Goal: Check status: Check status

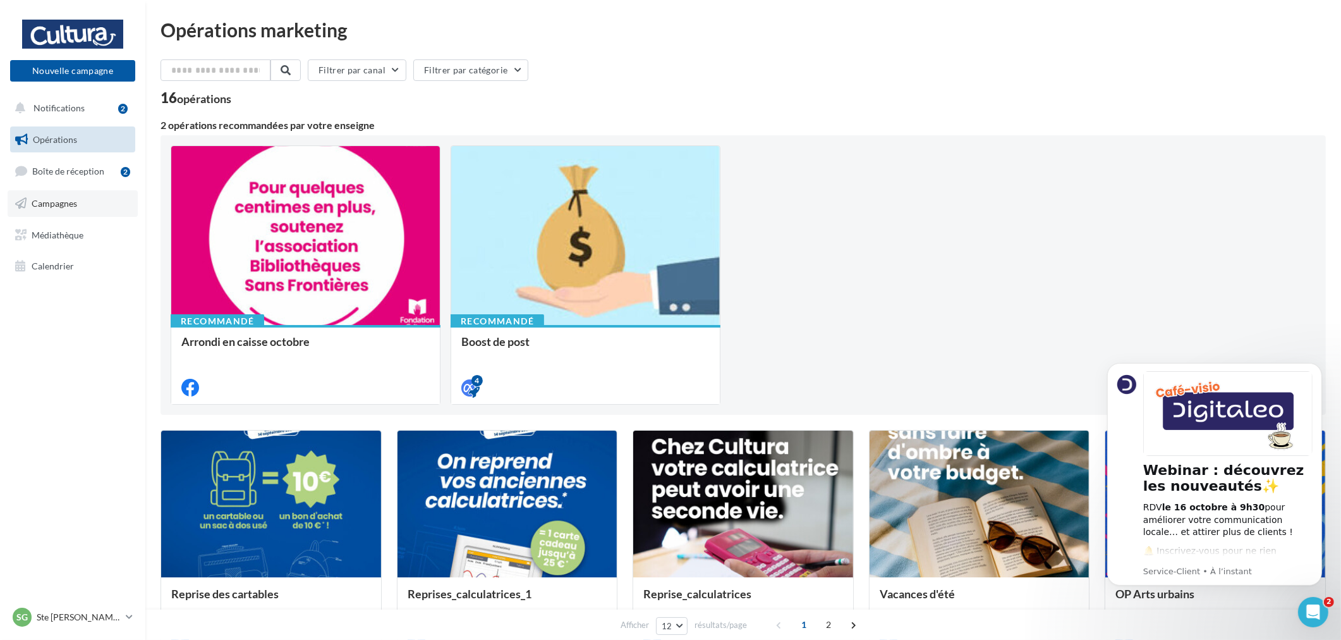
click at [82, 202] on link "Campagnes" at bounding box center [73, 203] width 130 height 27
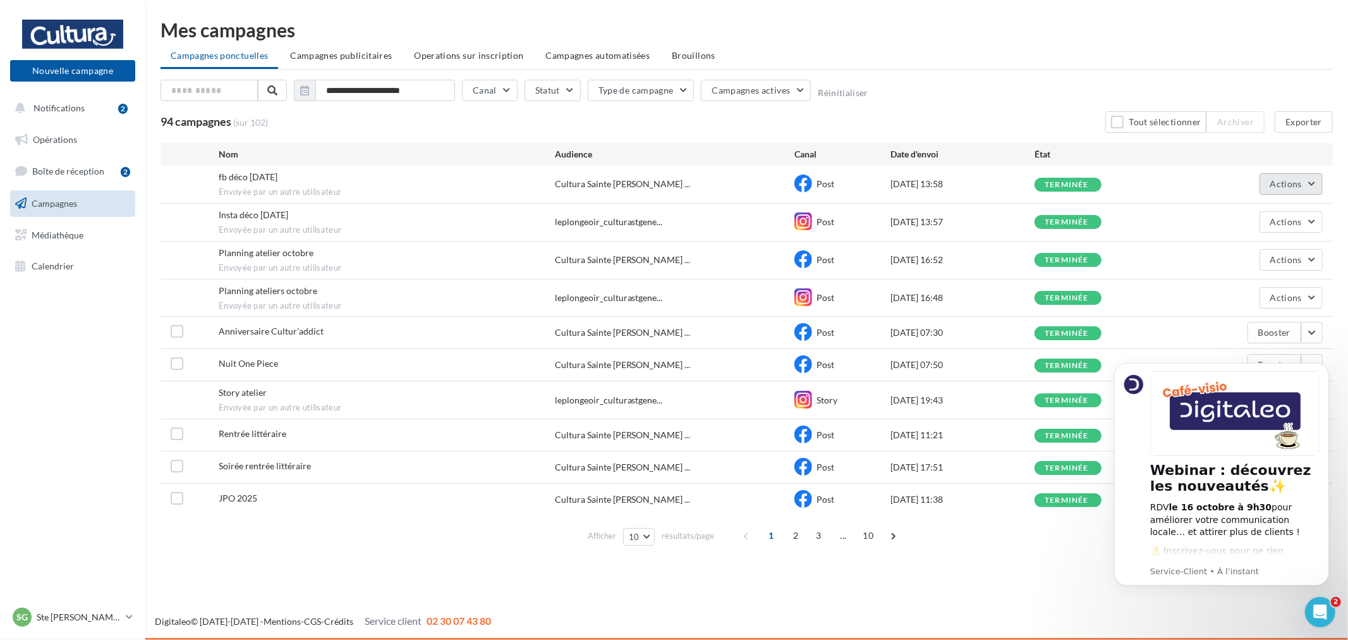
click at [1297, 186] on span "Actions" at bounding box center [1287, 183] width 32 height 11
click at [1263, 218] on button "Voir les résultats" at bounding box center [1260, 213] width 126 height 33
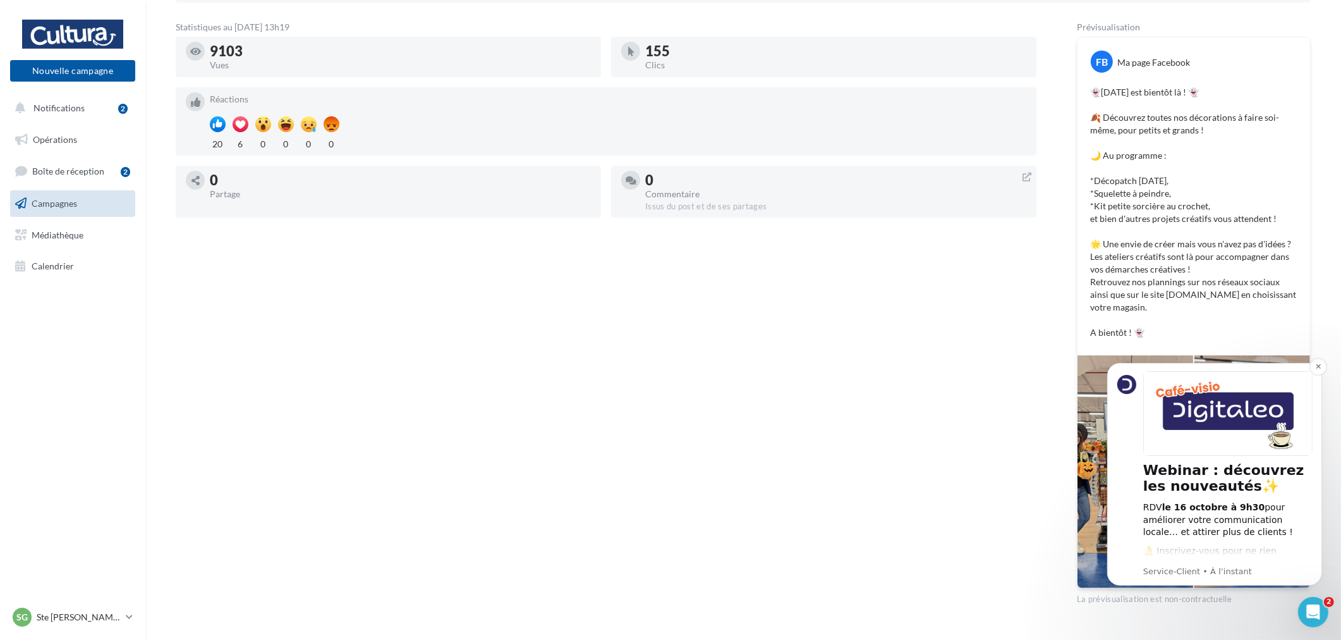
scroll to position [231, 0]
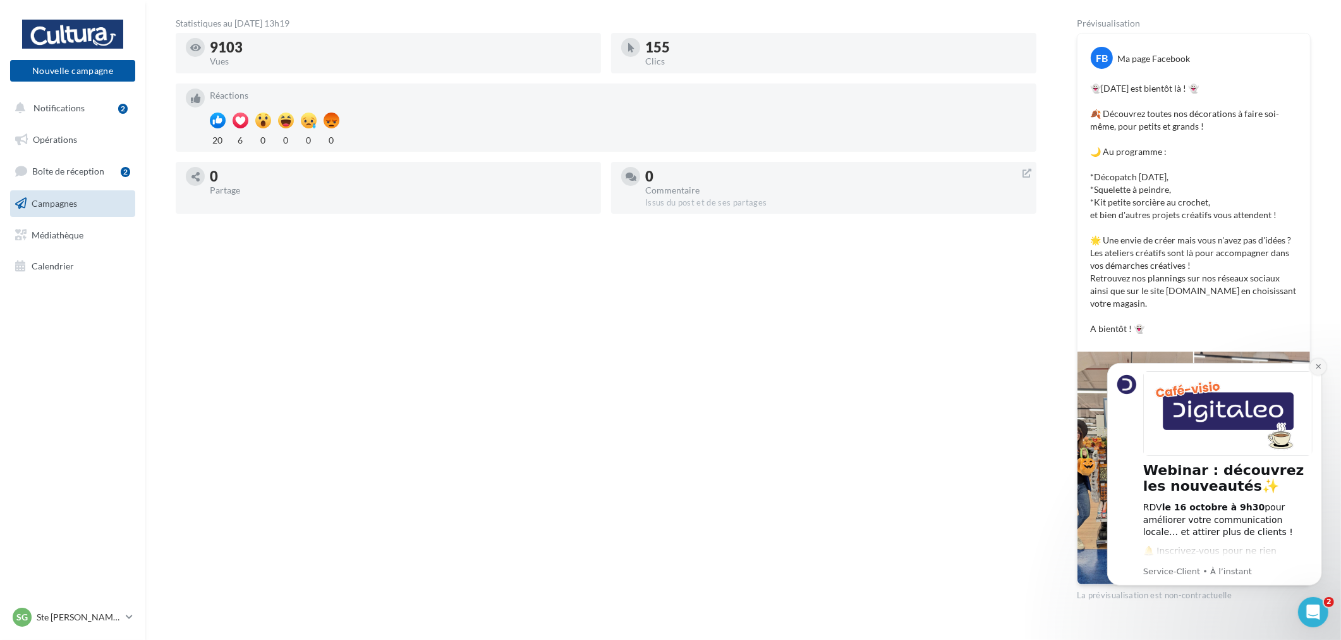
click at [1320, 371] on button "Dismiss notification" at bounding box center [1318, 366] width 16 height 16
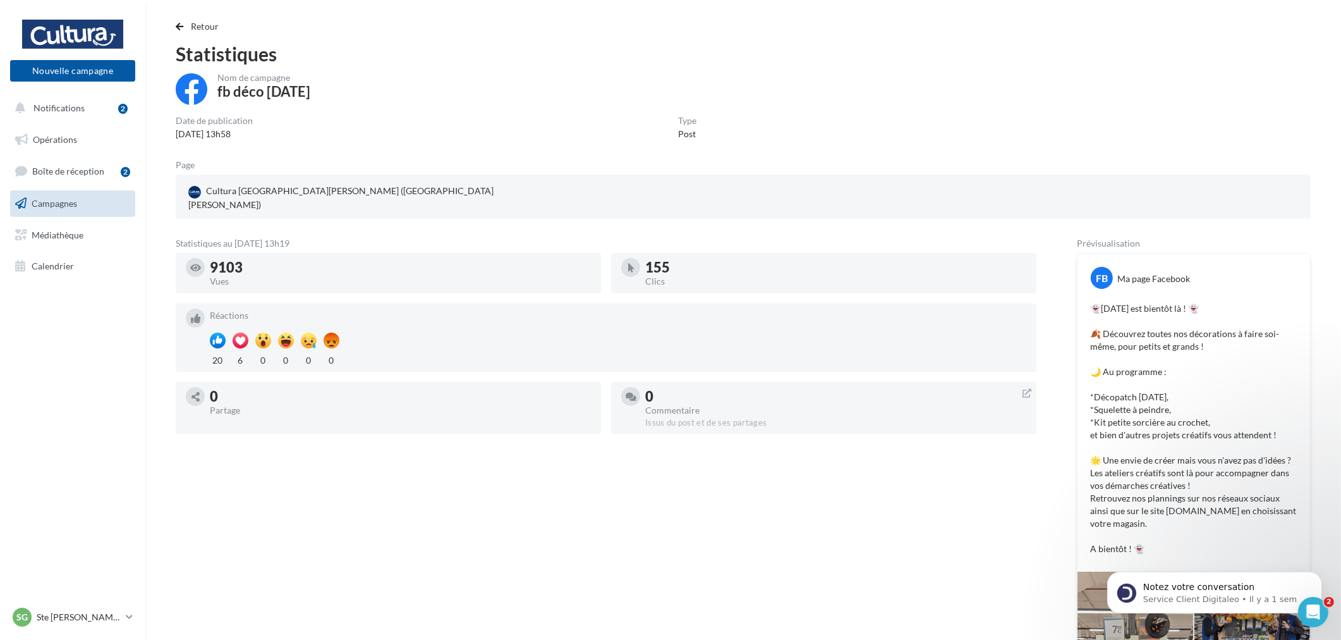
scroll to position [0, 0]
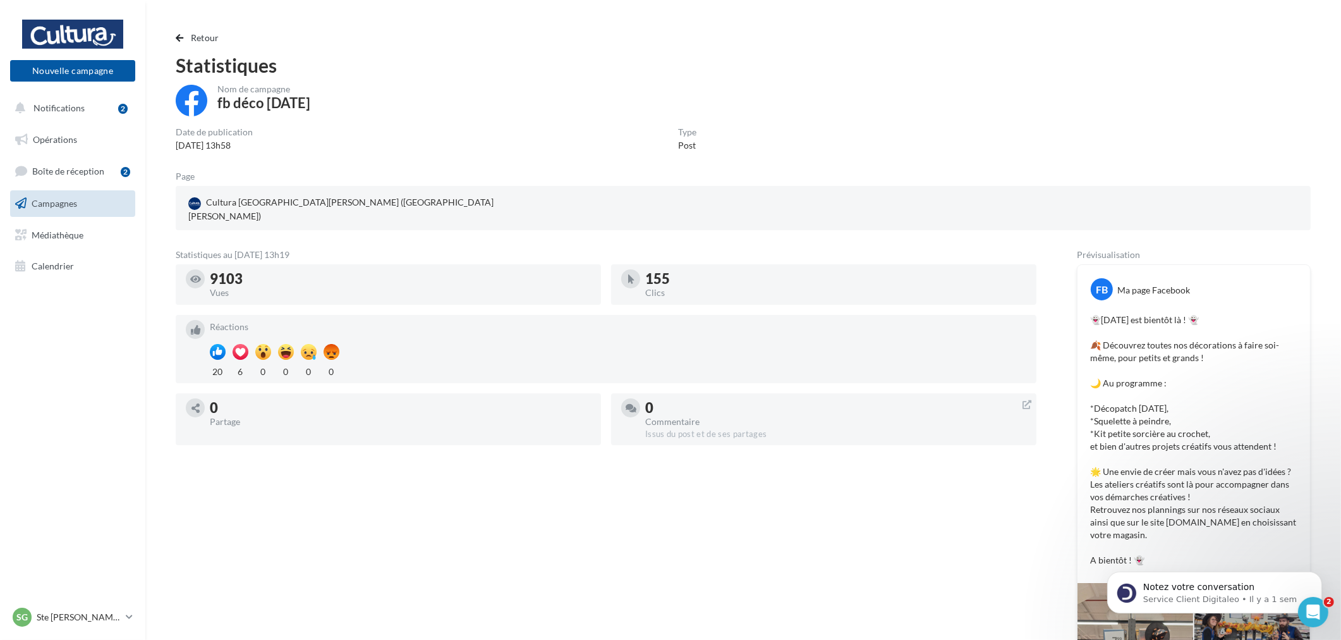
click at [98, 201] on link "Campagnes" at bounding box center [73, 203] width 130 height 27
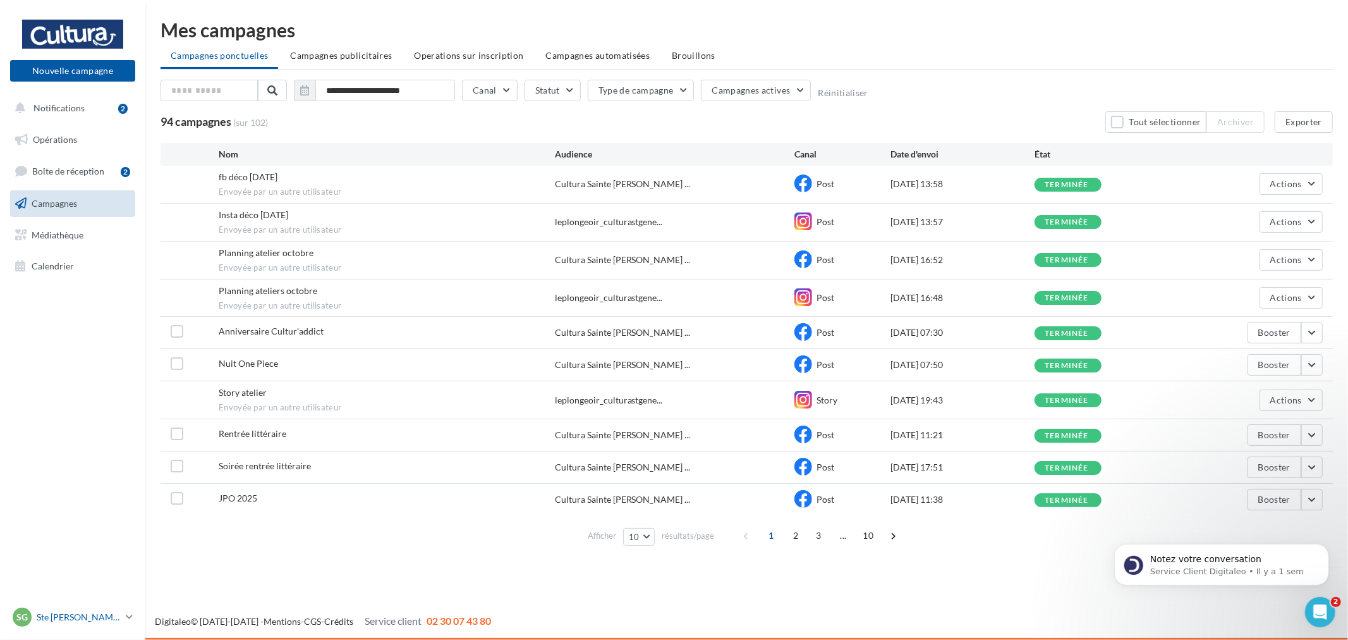
click at [104, 616] on p "Ste [PERSON_NAME] des Bois" at bounding box center [79, 617] width 84 height 13
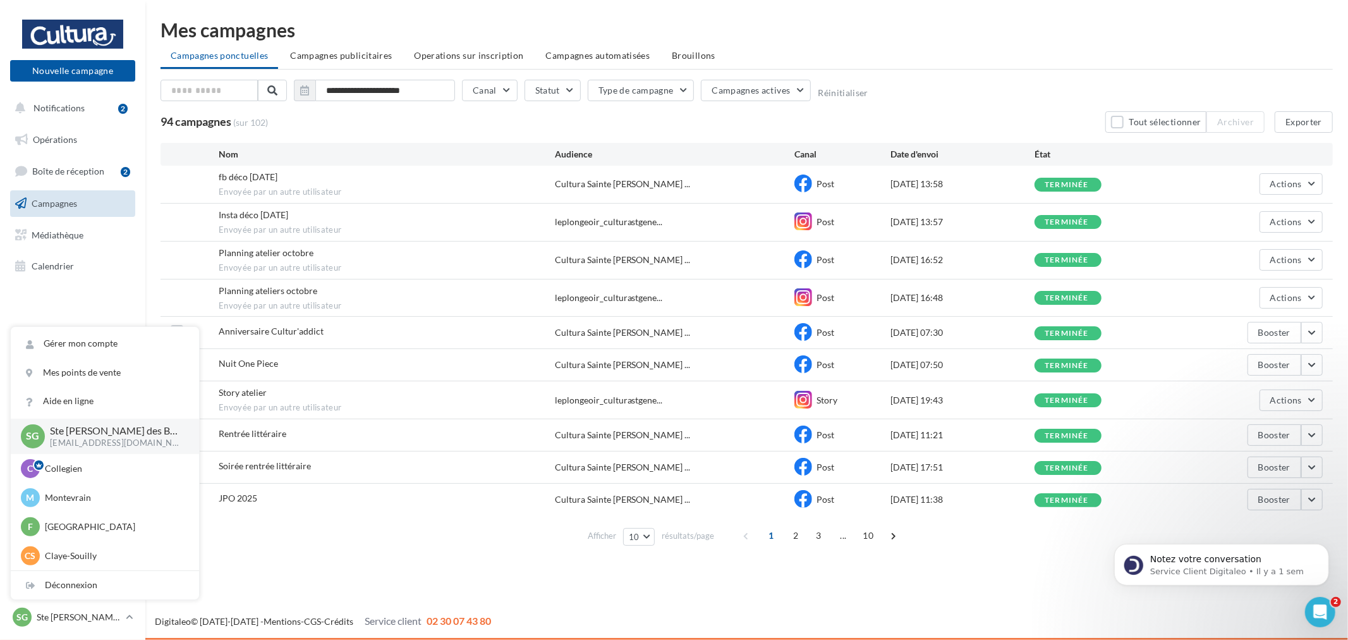
click at [116, 281] on ul "Opérations Boîte de réception 2 Campagnes Médiathèque Calendrier" at bounding box center [72, 202] width 135 height 163
